Goal: Entertainment & Leisure: Consume media (video, audio)

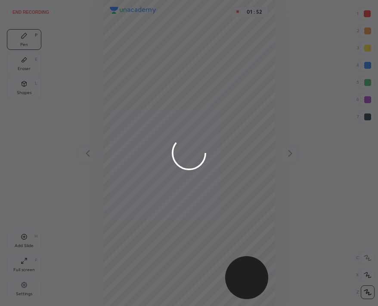
scroll to position [306, 240]
drag, startPoint x: 111, startPoint y: 134, endPoint x: 222, endPoint y: 83, distance: 122.0
click at [265, 86] on div at bounding box center [189, 153] width 378 height 306
click at [204, 75] on div at bounding box center [189, 153] width 378 height 306
drag, startPoint x: 205, startPoint y: 71, endPoint x: 204, endPoint y: 60, distance: 11.3
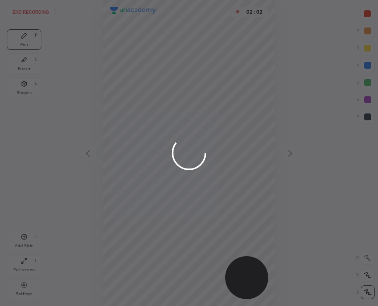
click at [205, 70] on div at bounding box center [189, 153] width 378 height 306
click at [204, 45] on div at bounding box center [189, 153] width 378 height 306
drag, startPoint x: 202, startPoint y: 46, endPoint x: 195, endPoint y: 35, distance: 13.7
click at [200, 48] on div at bounding box center [189, 153] width 378 height 306
click at [173, 21] on div at bounding box center [189, 153] width 378 height 306
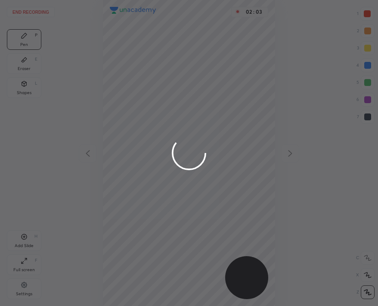
drag, startPoint x: 173, startPoint y: 33, endPoint x: 169, endPoint y: 42, distance: 9.6
click at [172, 33] on div at bounding box center [189, 153] width 378 height 306
click at [169, 43] on div at bounding box center [189, 153] width 378 height 306
click at [169, 44] on div at bounding box center [189, 153] width 378 height 306
drag, startPoint x: 159, startPoint y: 52, endPoint x: 165, endPoint y: 43, distance: 10.8
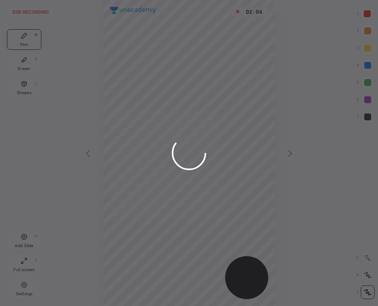
click at [162, 52] on div at bounding box center [189, 153] width 378 height 306
drag, startPoint x: 169, startPoint y: 54, endPoint x: 163, endPoint y: 44, distance: 11.4
click at [168, 54] on div at bounding box center [189, 153] width 378 height 306
click at [207, 50] on div at bounding box center [189, 153] width 378 height 306
drag, startPoint x: 208, startPoint y: 53, endPoint x: 205, endPoint y: 48, distance: 5.4
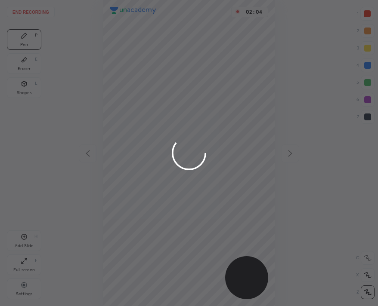
click at [206, 54] on div at bounding box center [189, 153] width 378 height 306
drag, startPoint x: 205, startPoint y: 56, endPoint x: 201, endPoint y: 62, distance: 7.2
click at [204, 58] on div at bounding box center [189, 153] width 378 height 306
drag, startPoint x: 201, startPoint y: 62, endPoint x: 188, endPoint y: 50, distance: 17.9
click at [200, 64] on div at bounding box center [189, 153] width 378 height 306
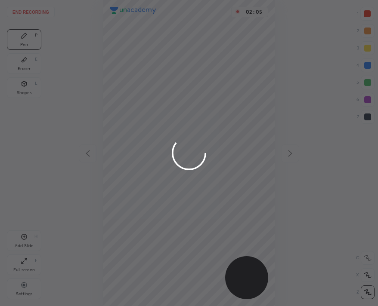
click at [192, 70] on div at bounding box center [189, 153] width 378 height 306
drag, startPoint x: 196, startPoint y: 69, endPoint x: 194, endPoint y: 62, distance: 7.4
click at [195, 67] on div at bounding box center [189, 153] width 378 height 306
